Goal: Task Accomplishment & Management: Manage account settings

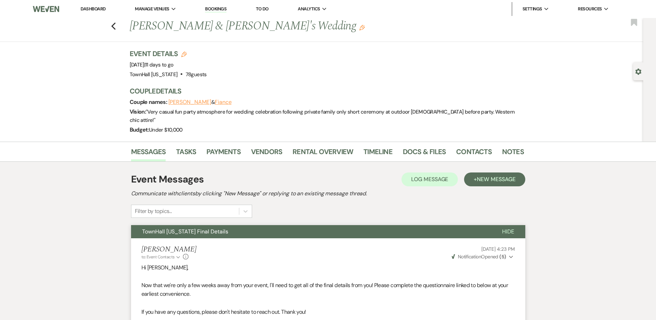
drag, startPoint x: 0, startPoint y: 0, endPoint x: 88, endPoint y: 8, distance: 88.3
click at [88, 8] on link "Dashboard" at bounding box center [93, 9] width 25 height 6
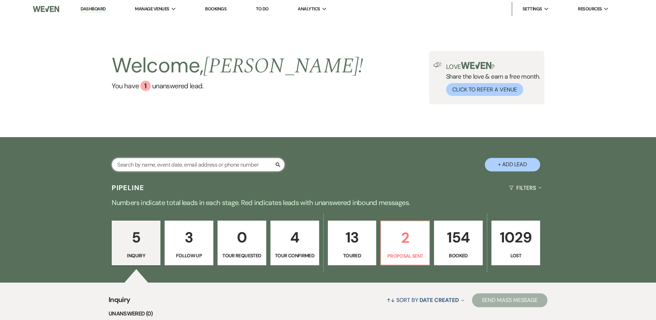
click at [184, 165] on input "text" at bounding box center [198, 164] width 173 height 13
type input "[PERSON_NAME]"
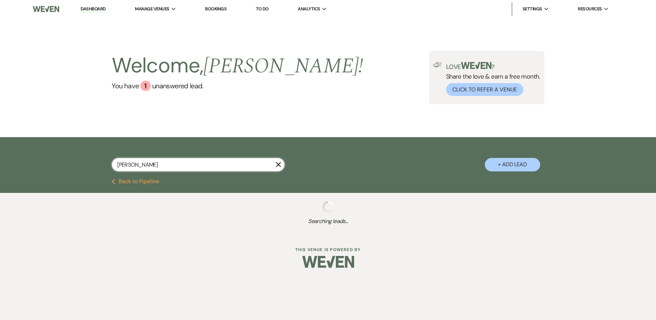
select select "8"
select select "5"
select select "8"
select select "5"
select select "8"
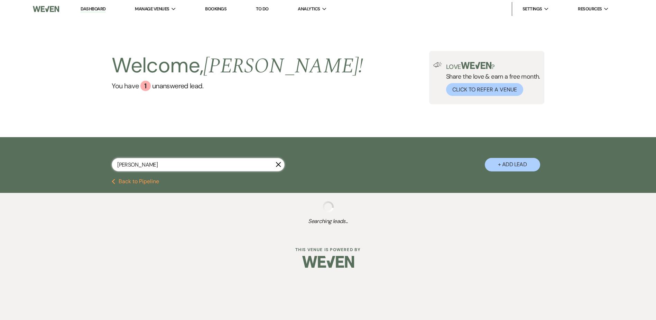
select select "6"
select select "8"
select select "10"
select select "8"
select select "5"
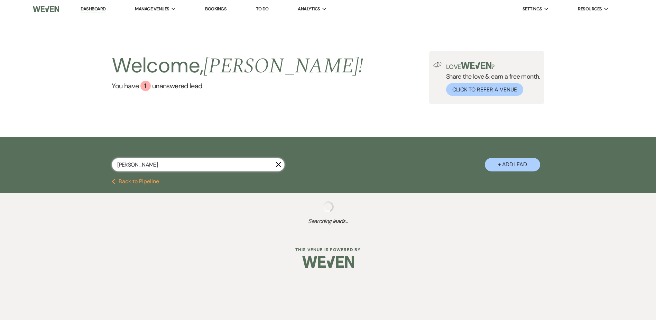
select select "8"
select select "9"
select select "8"
select select "5"
select select "8"
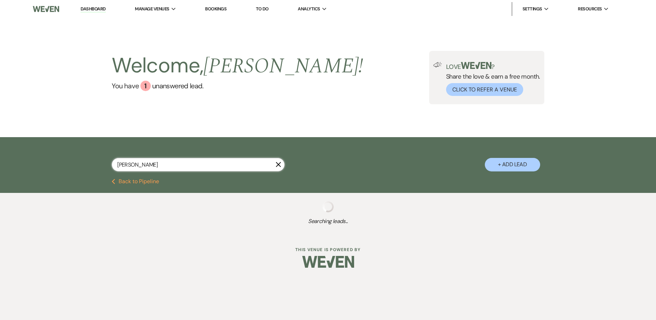
select select "5"
select select "8"
select select "9"
select select "8"
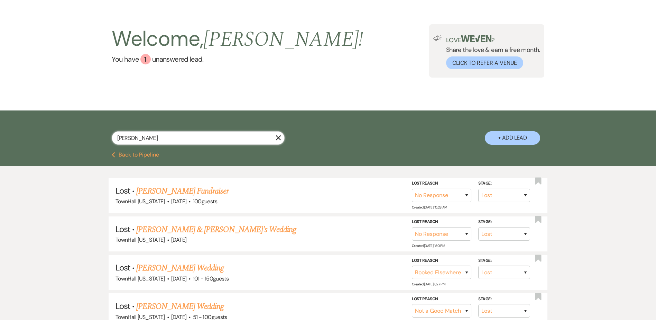
scroll to position [26, 0]
click at [131, 155] on button "Previous Back to Pipeline" at bounding box center [135, 155] width 47 height 6
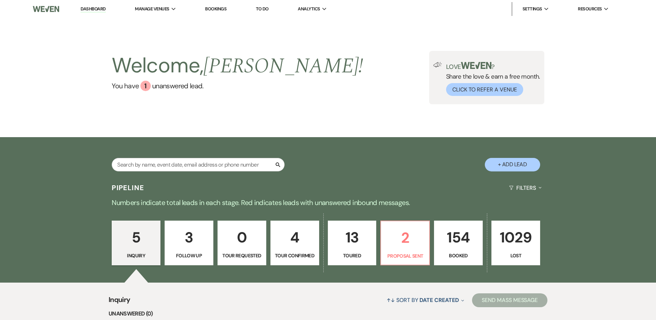
click at [495, 164] on button "+ Add Lead" at bounding box center [512, 164] width 55 height 13
select select "594"
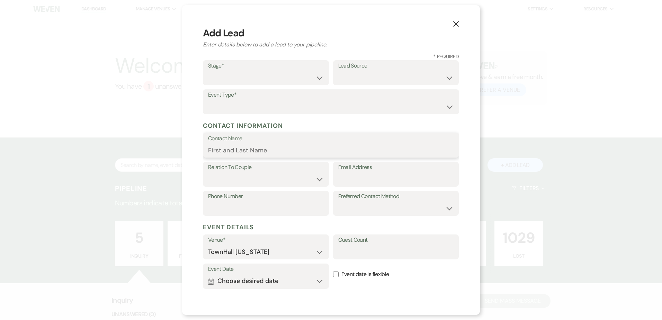
click at [254, 147] on input "Contact Name" at bounding box center [331, 149] width 246 height 13
type input "[PERSON_NAME]"
click at [341, 179] on input "Email Address" at bounding box center [396, 178] width 116 height 13
paste input "[EMAIL_ADDRESS][DOMAIN_NAME]"
type input "[EMAIL_ADDRESS][DOMAIN_NAME]"
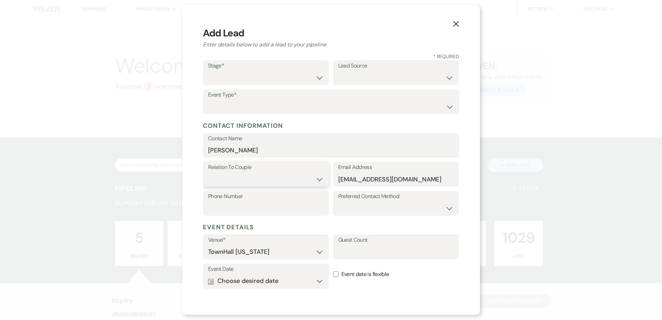
click at [280, 184] on select "Couple Planner Parent of Couple Family Member Friend Other" at bounding box center [266, 178] width 116 height 13
select select "1"
click at [208, 172] on select "Couple Planner Parent of Couple Family Member Friend Other" at bounding box center [266, 178] width 116 height 13
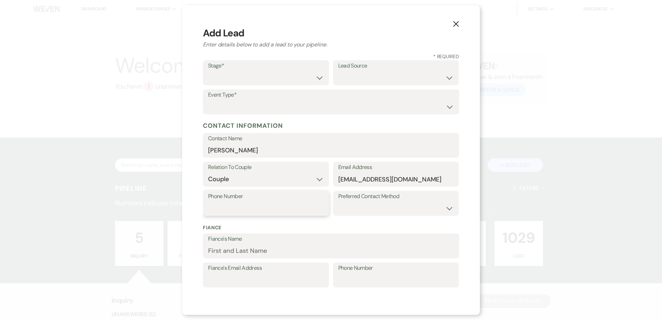
click at [245, 209] on input "Phone Number" at bounding box center [266, 207] width 116 height 13
paste input "7632348954"
type input "7632348954"
click at [251, 106] on select "Wedding Anniversary Party Baby Shower Bachelorette / Bachelor Party Birthday Pa…" at bounding box center [331, 106] width 246 height 13
select select "16"
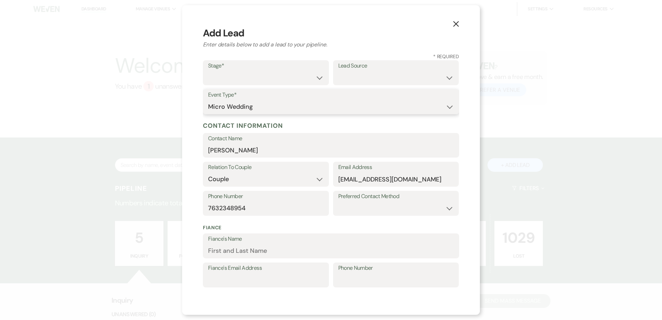
click at [208, 100] on select "Wedding Anniversary Party Baby Shower Bachelorette / Bachelor Party Birthday Pa…" at bounding box center [331, 106] width 246 height 13
click at [262, 84] on div "Stage* Inquiry Follow Up Tour Requested Tour Confirmed Toured Proposal Sent Boo…" at bounding box center [266, 72] width 126 height 25
click at [262, 83] on select "Inquiry Follow Up Tour Requested Tour Confirmed Toured Proposal Sent Booked Lost" at bounding box center [266, 77] width 116 height 13
select select "4"
click at [208, 71] on select "Inquiry Follow Up Tour Requested Tour Confirmed Toured Proposal Sent Booked Lost" at bounding box center [266, 77] width 116 height 13
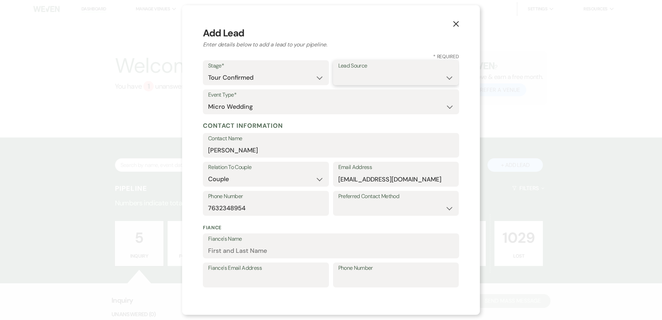
click at [353, 75] on select "Weven Venue Website Instagram Facebook Pinterest Google The Knot Wedding Wire H…" at bounding box center [396, 77] width 116 height 13
select select "6"
click at [338, 71] on select "Weven Venue Website Instagram Facebook Pinterest Google The Knot Wedding Wire H…" at bounding box center [396, 77] width 116 height 13
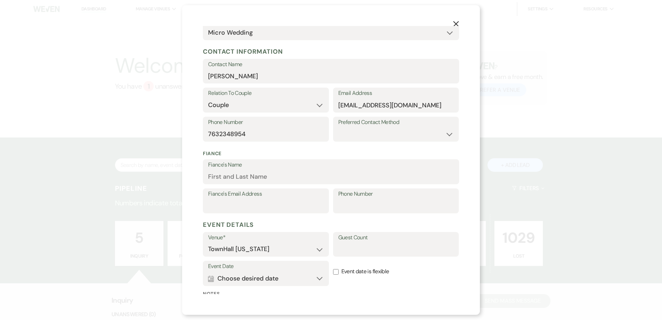
scroll to position [104, 0]
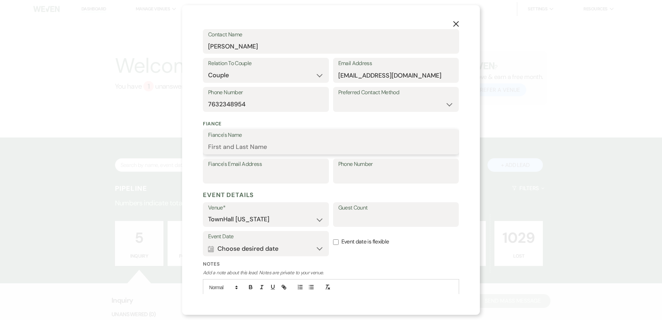
drag, startPoint x: 305, startPoint y: 146, endPoint x: 165, endPoint y: 106, distance: 145.3
click at [305, 146] on input "Fiance's Name" at bounding box center [331, 146] width 246 height 13
type input "[PERSON_NAME]"
click at [354, 219] on input "Guest Count" at bounding box center [396, 218] width 116 height 13
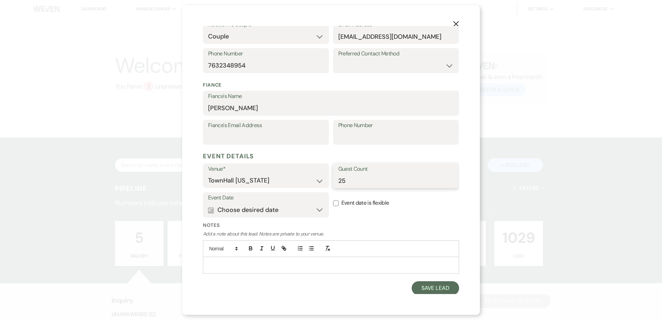
scroll to position [144, 0]
type input "25"
click at [252, 207] on button "Calendar Choose desired date Expand" at bounding box center [266, 209] width 116 height 14
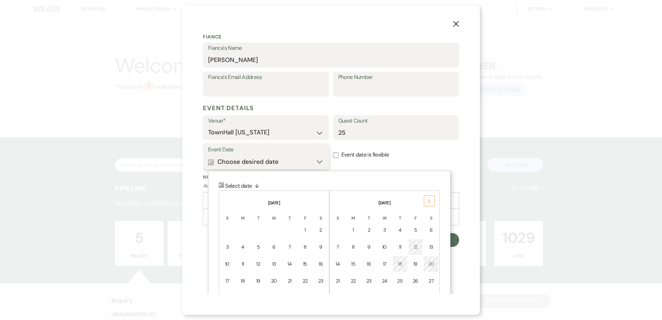
scroll to position [231, 0]
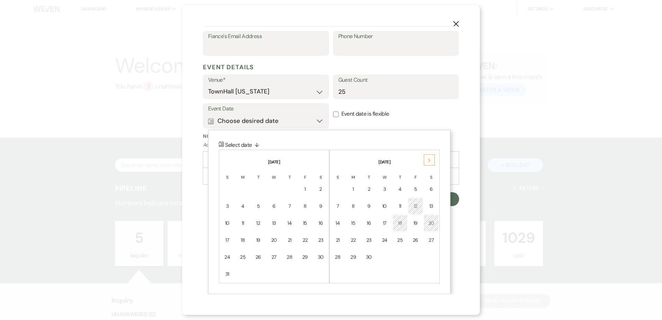
click at [431, 161] on div "Next" at bounding box center [429, 159] width 11 height 11
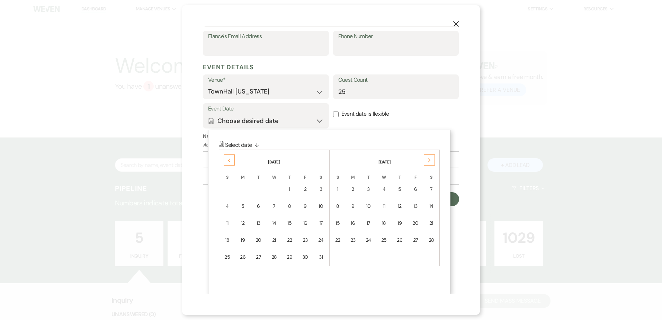
click at [431, 161] on div "Next" at bounding box center [429, 159] width 11 height 11
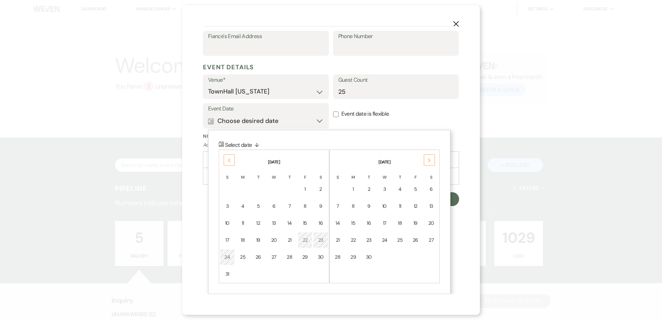
click at [431, 161] on div "Next" at bounding box center [429, 159] width 11 height 11
click at [433, 256] on div "31" at bounding box center [431, 256] width 6 height 7
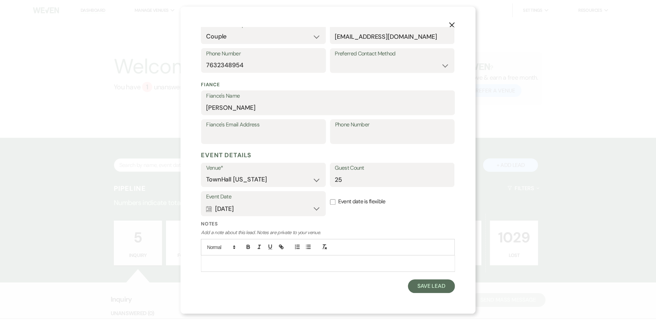
scroll to position [144, 0]
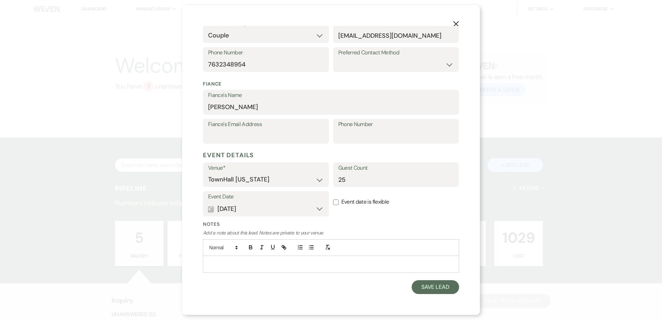
click at [361, 260] on p at bounding box center [330, 264] width 245 height 8
click at [436, 286] on button "Save Lead" at bounding box center [434, 287] width 47 height 14
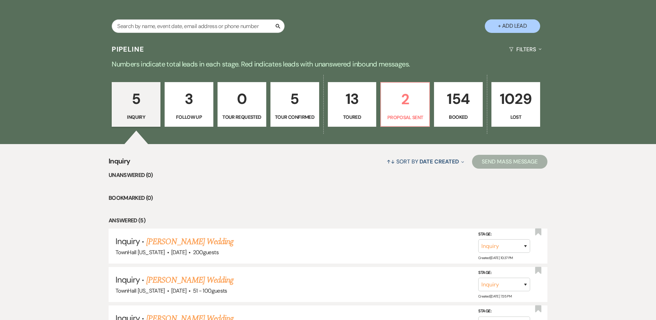
click at [302, 121] on p "Tour Confirmed" at bounding box center [295, 117] width 40 height 8
select select "4"
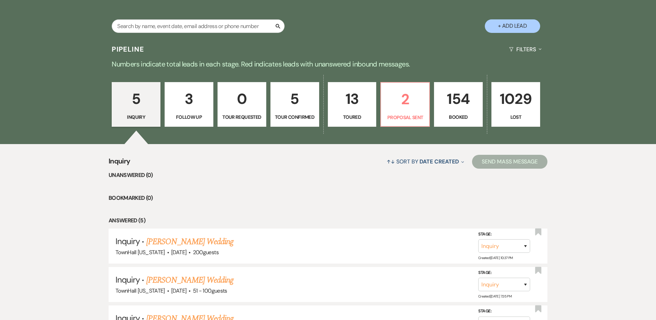
select select "4"
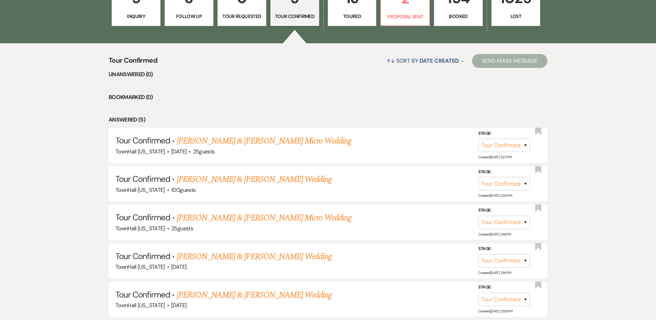
scroll to position [242, 0]
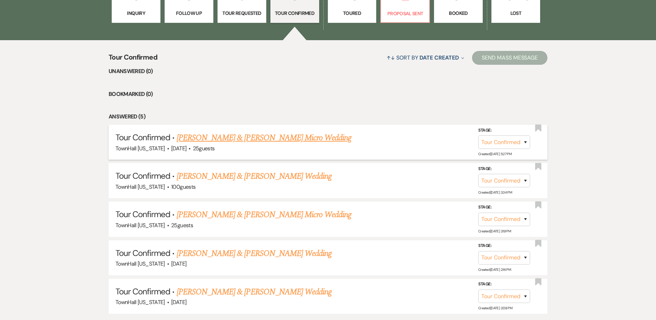
click at [278, 141] on link "[PERSON_NAME] & [PERSON_NAME] Micro Wedding" at bounding box center [264, 137] width 175 height 12
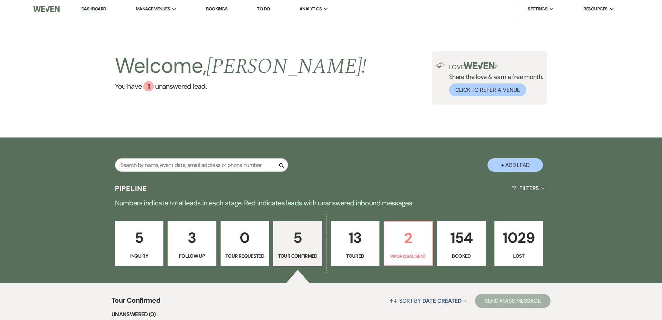
select select "4"
select select "6"
select select "16"
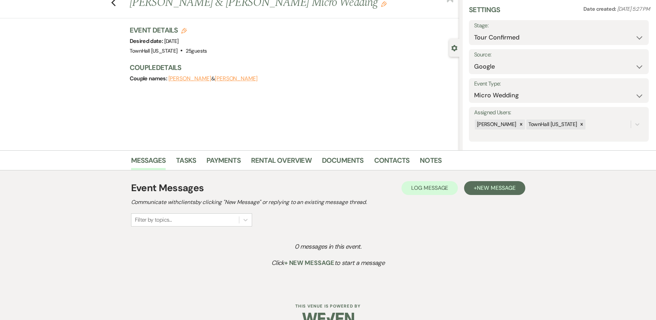
scroll to position [38, 0]
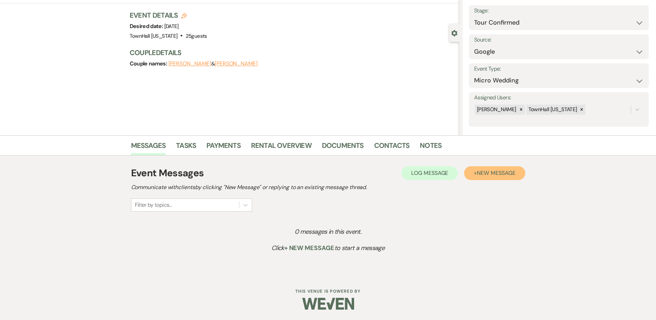
click at [487, 174] on span "New Message" at bounding box center [496, 172] width 38 height 7
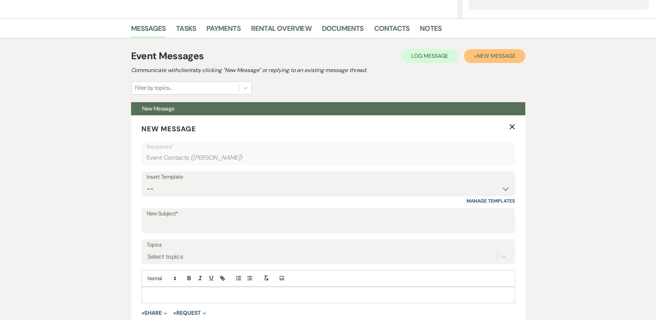
scroll to position [211, 0]
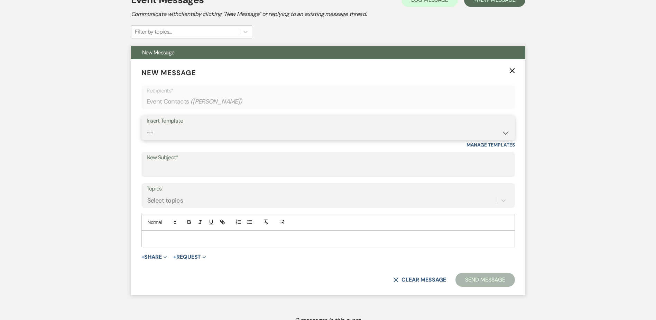
click at [169, 137] on select "-- Wedding Inquiry Follow Up: 2-3 days after initial lead- Avg Cost + Albums Th…" at bounding box center [328, 132] width 363 height 13
select select "1305"
click at [147, 126] on select "-- Wedding Inquiry Follow Up: 2-3 days after initial lead- Avg Cost + Albums Th…" at bounding box center [328, 132] width 363 height 13
type input "We cannot wait to show you around [GEOGRAPHIC_DATA] [US_STATE]!"
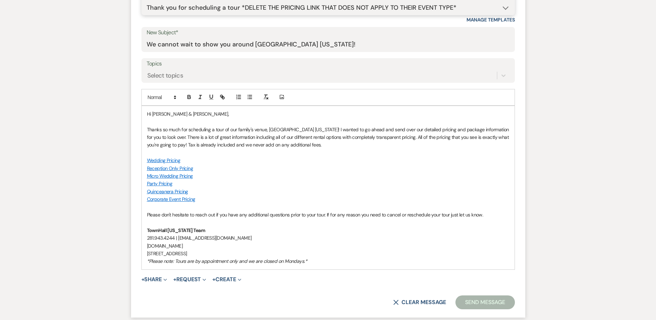
scroll to position [350, 0]
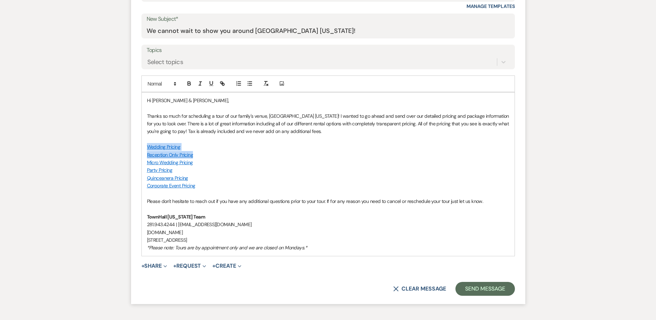
drag, startPoint x: 200, startPoint y: 154, endPoint x: 143, endPoint y: 145, distance: 57.0
click at [143, 145] on div "Hi [PERSON_NAME] & [PERSON_NAME], Thanks so much for scheduling a tour of our f…" at bounding box center [328, 173] width 373 height 163
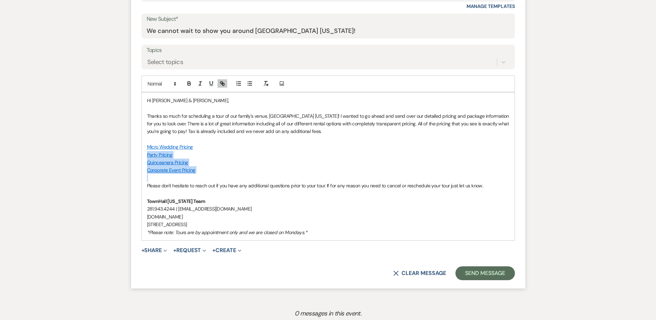
drag, startPoint x: 228, startPoint y: 175, endPoint x: 144, endPoint y: 157, distance: 86.3
click at [144, 157] on div "Hi [PERSON_NAME] & [PERSON_NAME], Thanks so much for scheduling a tour of our f…" at bounding box center [328, 166] width 373 height 148
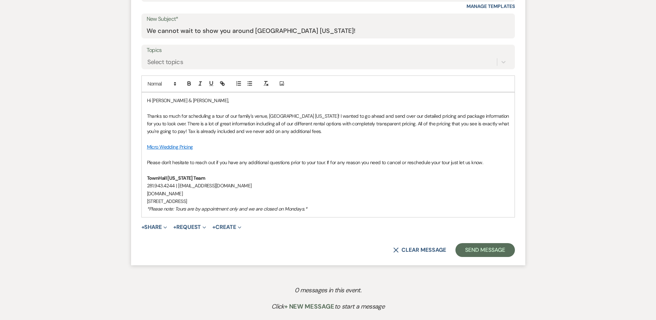
click at [308, 135] on p at bounding box center [328, 139] width 363 height 8
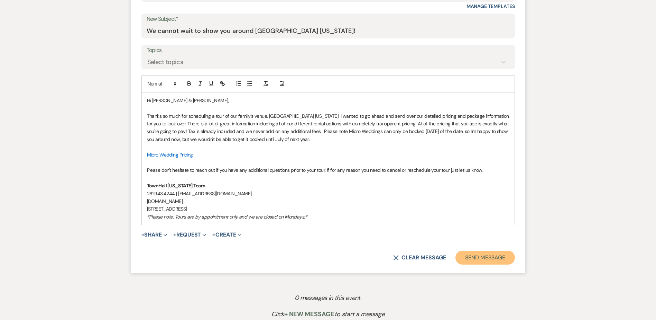
drag, startPoint x: 492, startPoint y: 256, endPoint x: 489, endPoint y: 251, distance: 5.7
click at [492, 255] on button "Send Message" at bounding box center [485, 258] width 59 height 14
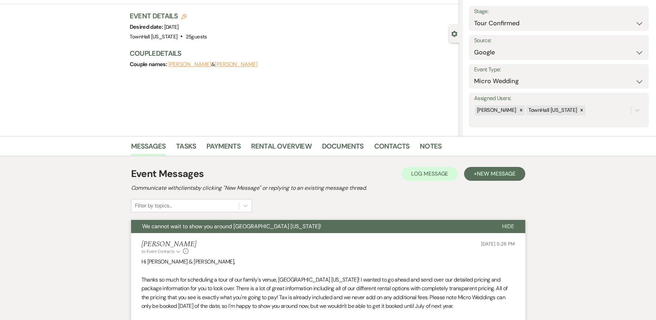
scroll to position [0, 0]
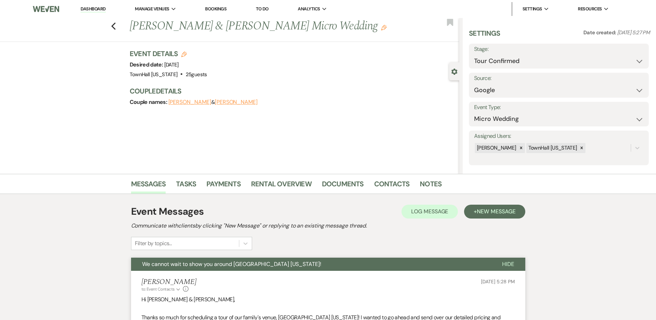
click at [101, 11] on link "Dashboard" at bounding box center [93, 9] width 25 height 7
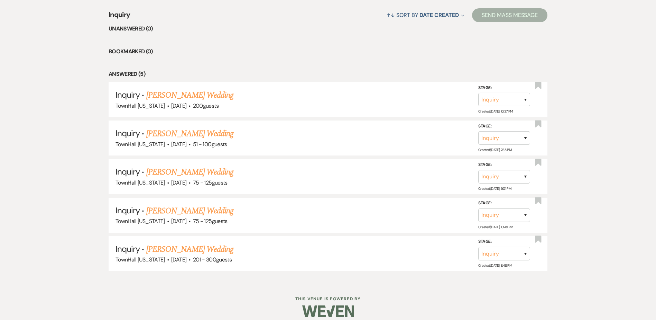
scroll to position [292, 0]
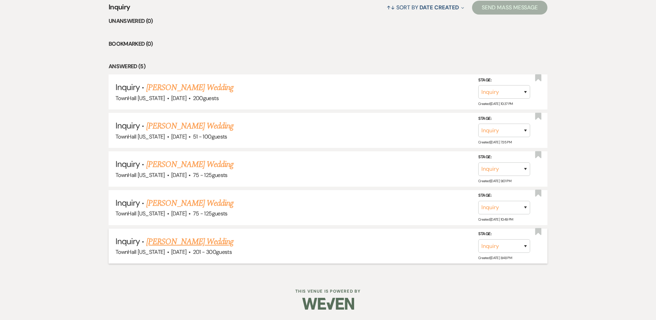
click at [173, 242] on link "[PERSON_NAME] Wedding" at bounding box center [190, 241] width 88 height 12
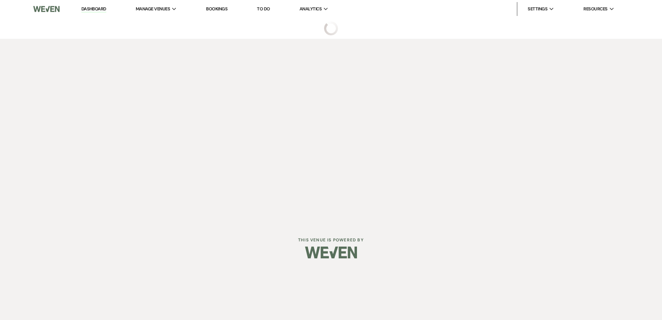
select select "2"
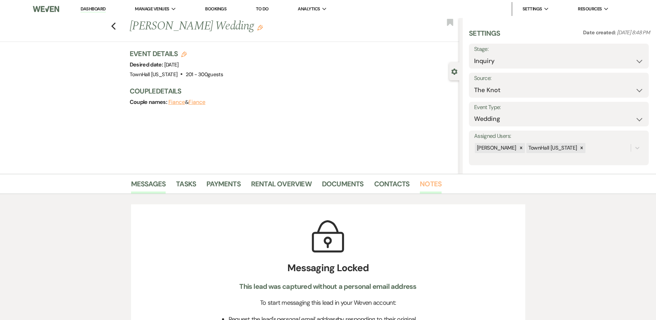
click at [436, 179] on link "Notes" at bounding box center [431, 185] width 22 height 15
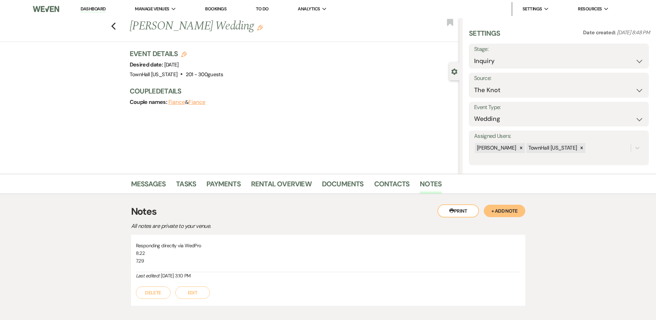
click at [190, 290] on button "Edit" at bounding box center [192, 292] width 35 height 12
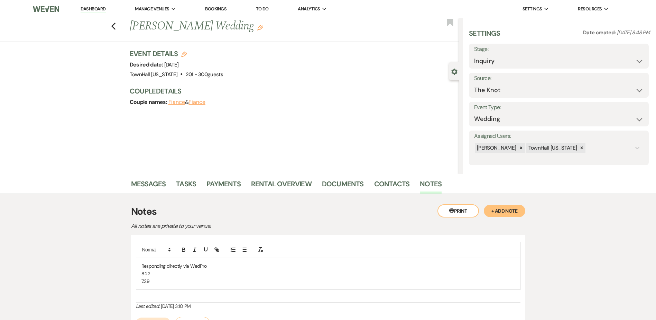
click at [141, 272] on div "Responding directly via WedPro 8.22 7.29" at bounding box center [328, 273] width 384 height 31
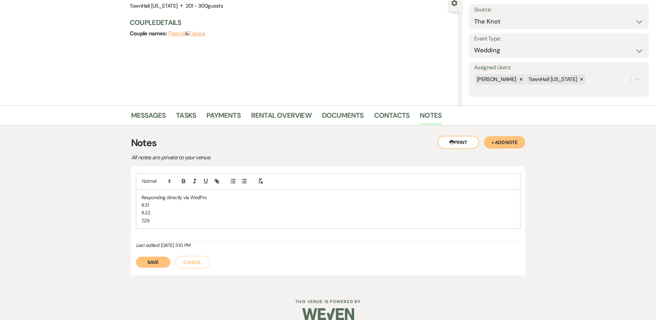
scroll to position [69, 0]
click at [150, 264] on button "Save" at bounding box center [153, 261] width 35 height 11
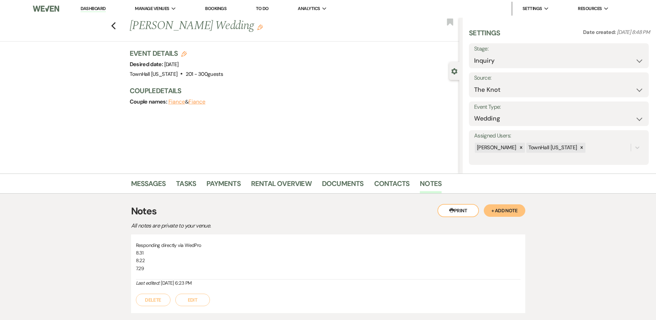
scroll to position [0, 0]
click at [116, 23] on icon "Previous" at bounding box center [113, 26] width 5 height 8
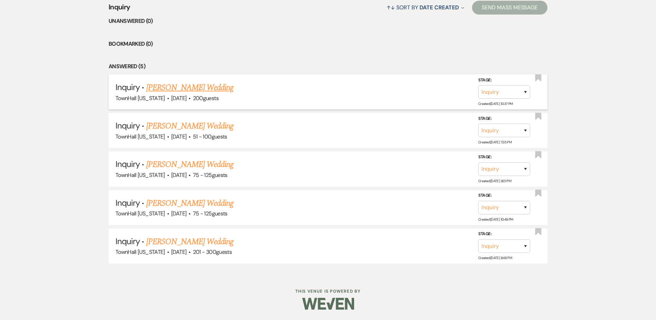
click at [178, 90] on link "[PERSON_NAME] Wedding" at bounding box center [190, 87] width 88 height 12
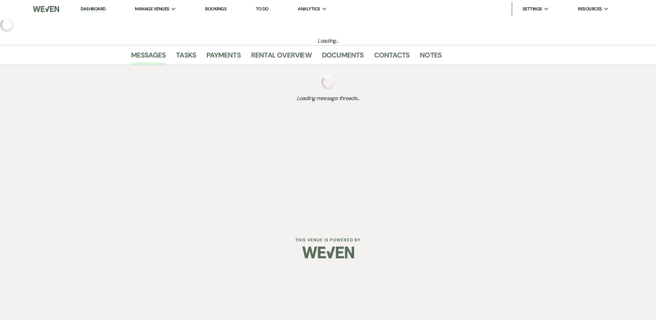
select select "5"
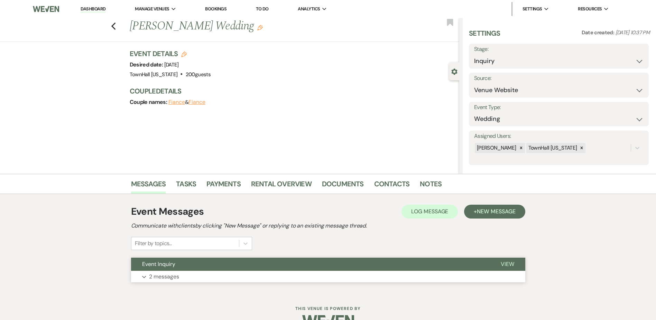
click at [225, 277] on button "Expand 2 messages" at bounding box center [328, 277] width 394 height 12
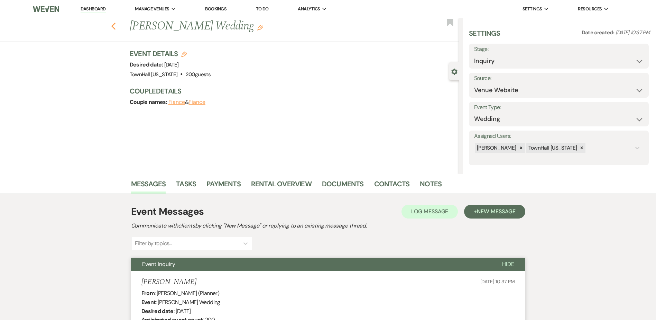
click at [116, 25] on use "button" at bounding box center [113, 26] width 4 height 8
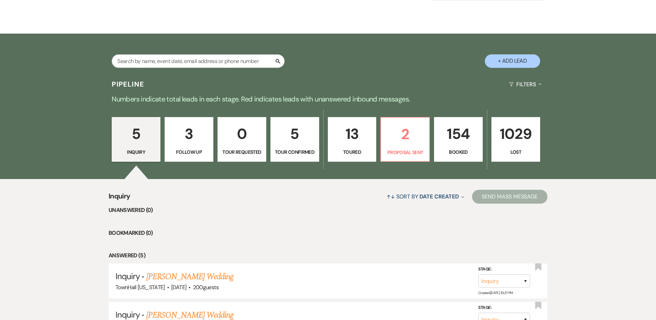
scroll to position [104, 0]
click at [407, 141] on p "2" at bounding box center [405, 133] width 40 height 23
select select "6"
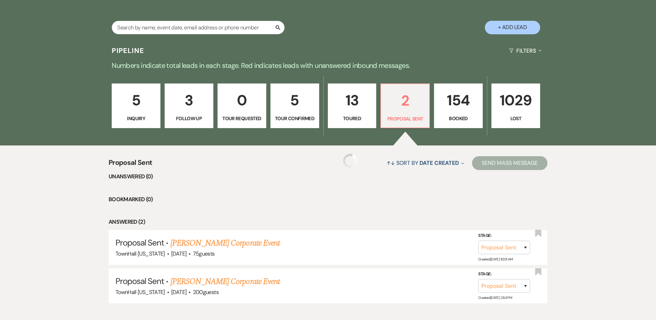
select select "6"
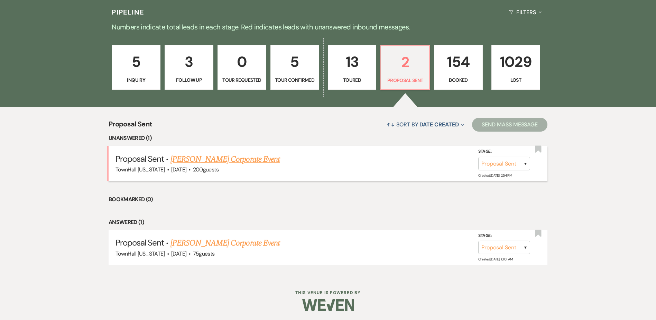
scroll to position [177, 0]
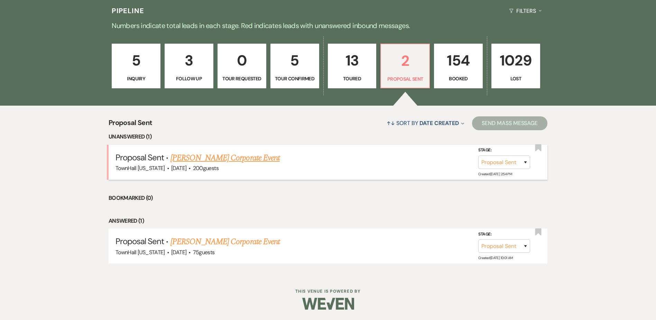
click at [256, 160] on link "[PERSON_NAME] Corporate Event" at bounding box center [225, 158] width 109 height 12
select select "6"
select select "5"
select select "9"
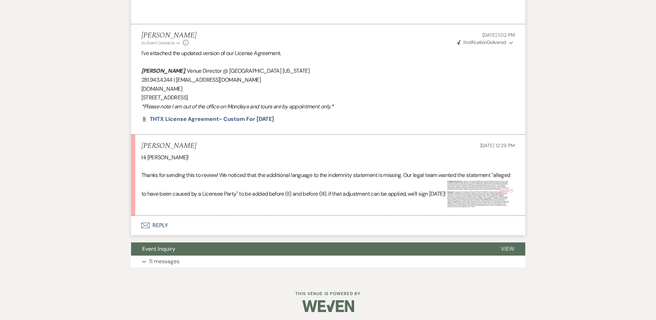
scroll to position [1187, 0]
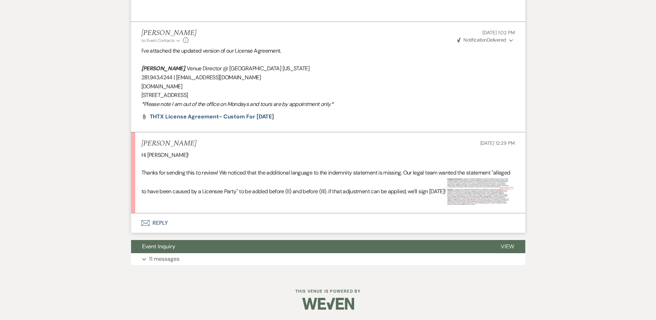
click at [446, 195] on img at bounding box center [480, 191] width 69 height 29
click at [446, 193] on img at bounding box center [480, 191] width 69 height 29
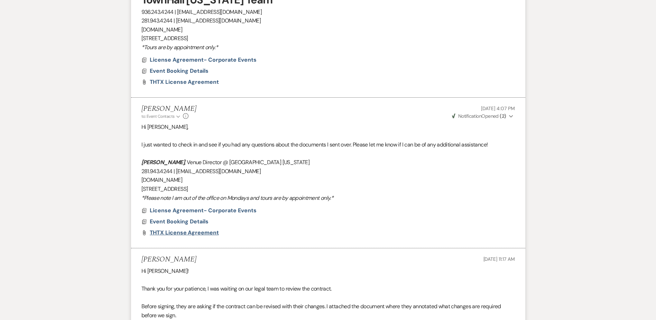
scroll to position [391, 0]
